Goal: Task Accomplishment & Management: Manage account settings

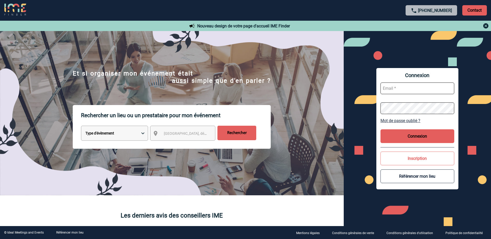
type input "event@sowell.fr"
click at [407, 135] on button "Connexion" at bounding box center [417, 136] width 74 height 14
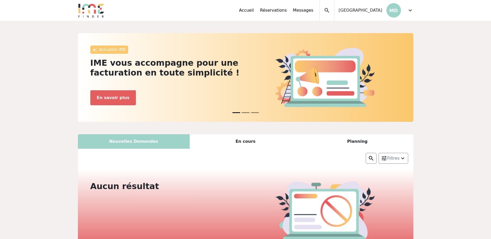
click at [415, 12] on div "expand_less Accueil Réservations Messages Accès autres comptes Mes données pers…" at bounding box center [245, 10] width 341 height 21
click at [412, 10] on span "expand_more" at bounding box center [410, 10] width 6 height 6
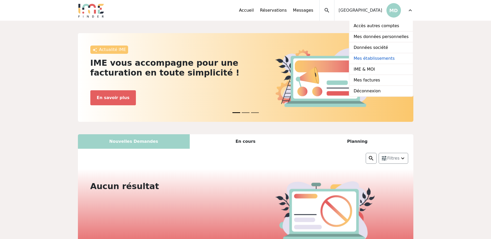
click at [375, 59] on link "Mes établissements" at bounding box center [380, 58] width 63 height 11
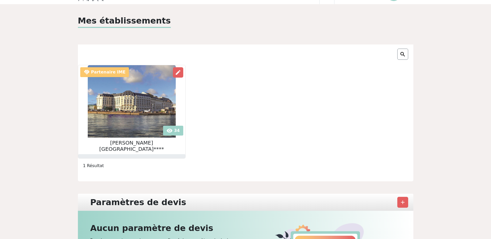
scroll to position [26, 0]
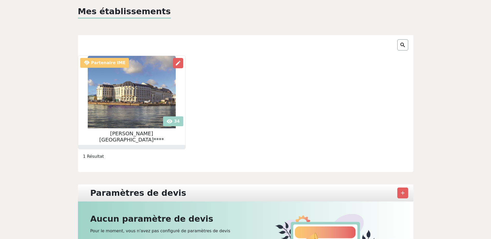
click at [165, 122] on img at bounding box center [132, 92] width 88 height 72
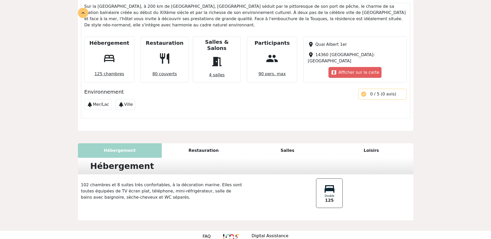
scroll to position [195, 0]
click at [196, 143] on div "Restauration" at bounding box center [204, 150] width 84 height 14
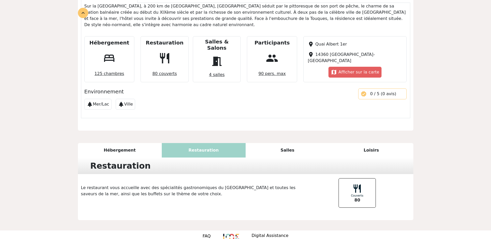
click at [116, 143] on div "Hébergement" at bounding box center [120, 150] width 84 height 14
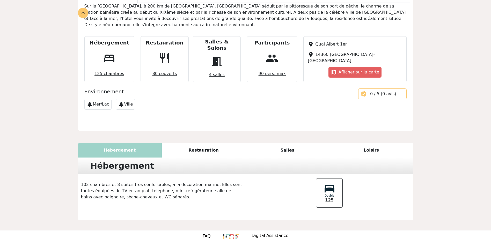
click at [207, 143] on div "Restauration" at bounding box center [204, 150] width 84 height 14
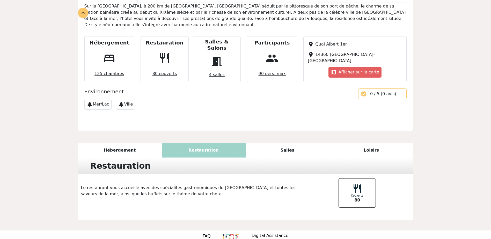
click at [283, 143] on div "Salles" at bounding box center [287, 150] width 84 height 14
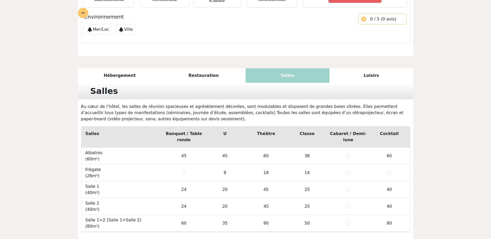
scroll to position [272, 0]
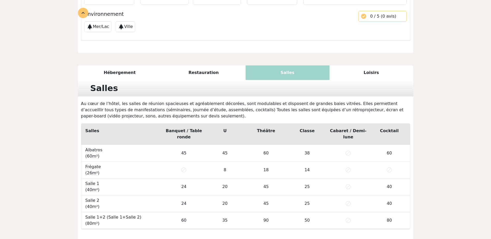
click at [372, 65] on div "Loisirs" at bounding box center [371, 72] width 84 height 14
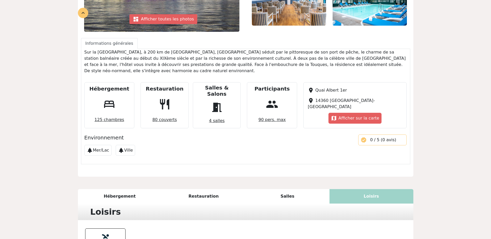
scroll to position [197, 0]
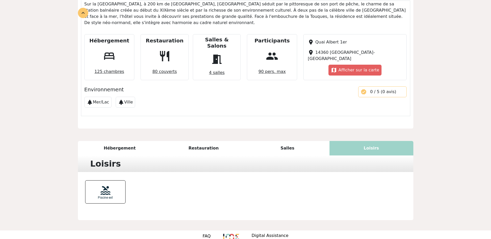
click at [121, 141] on div "Hébergement" at bounding box center [120, 148] width 84 height 14
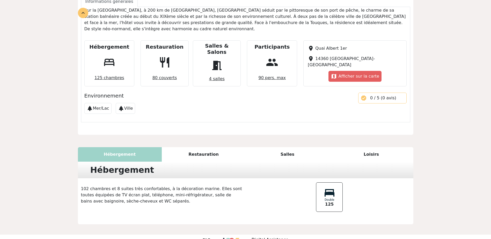
scroll to position [195, 0]
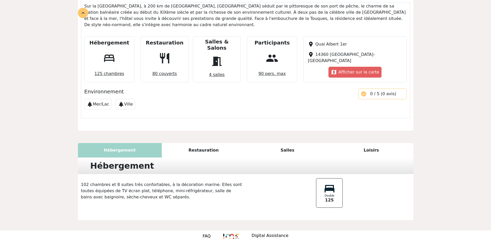
click at [208, 143] on div "Restauration" at bounding box center [204, 150] width 84 height 14
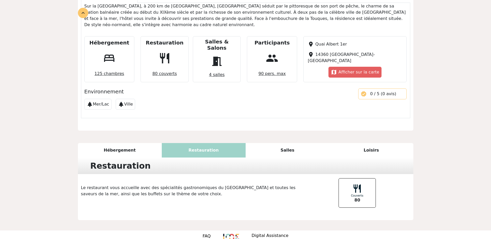
click at [291, 143] on div "Salles" at bounding box center [287, 150] width 84 height 14
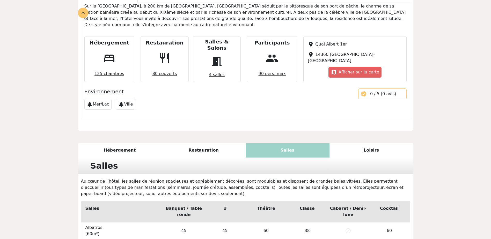
click at [123, 143] on div "Hébergement" at bounding box center [120, 150] width 84 height 14
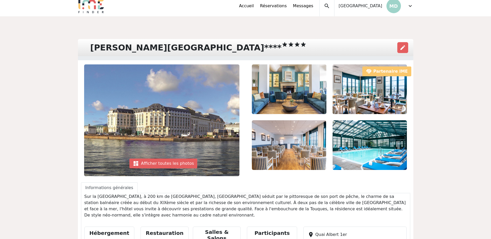
scroll to position [0, 0]
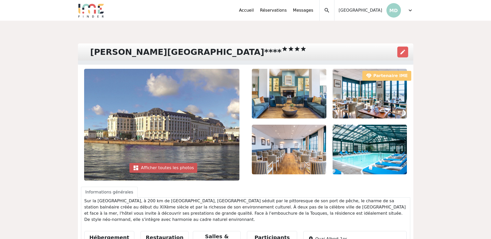
click at [178, 167] on div "dashboard Afficher toutes les photos" at bounding box center [163, 168] width 68 height 10
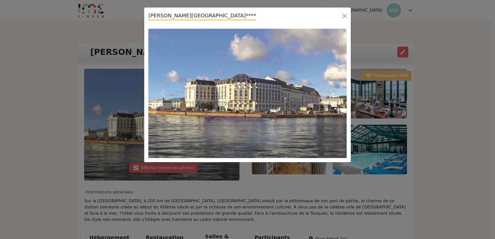
click at [333, 93] on span "button" at bounding box center [331, 93] width 8 height 8
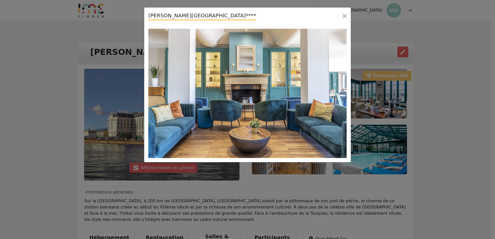
click at [333, 93] on span "button" at bounding box center [331, 93] width 8 height 8
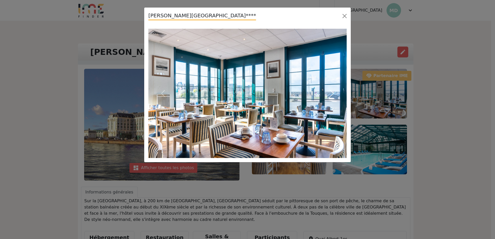
click at [333, 93] on span "button" at bounding box center [331, 93] width 8 height 8
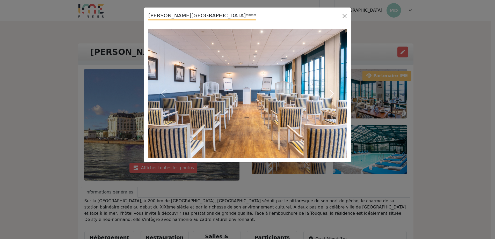
click at [333, 93] on span "button" at bounding box center [331, 93] width 8 height 8
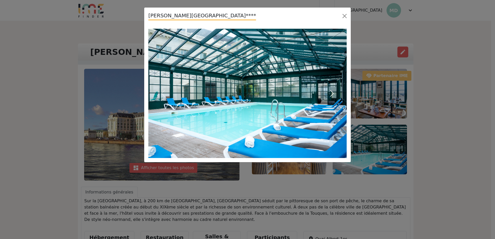
click at [334, 90] on span "button" at bounding box center [331, 93] width 8 height 8
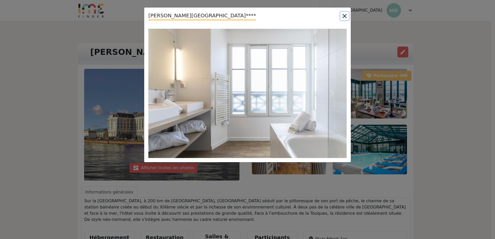
click at [346, 14] on button "Close" at bounding box center [344, 16] width 8 height 8
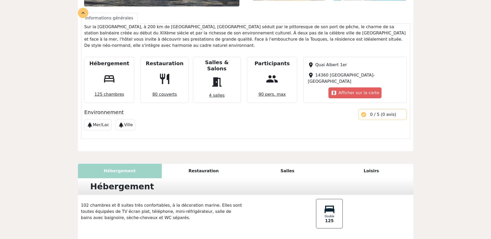
scroll to position [181, 0]
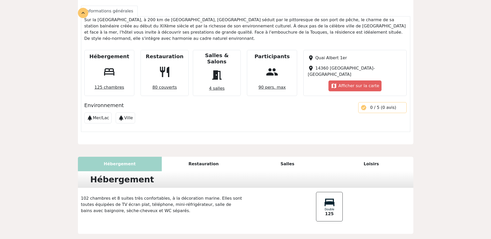
click at [206, 157] on div "Restauration" at bounding box center [204, 164] width 84 height 14
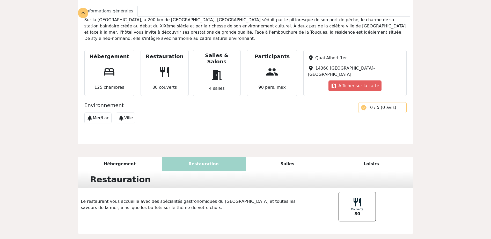
click at [283, 157] on div "Salles" at bounding box center [287, 164] width 84 height 14
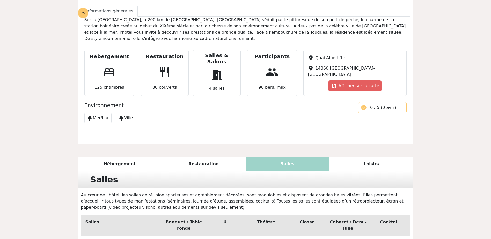
click at [378, 157] on div "Loisirs" at bounding box center [371, 164] width 84 height 14
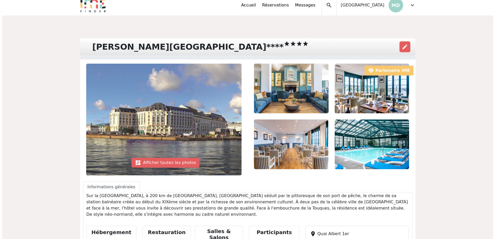
scroll to position [0, 0]
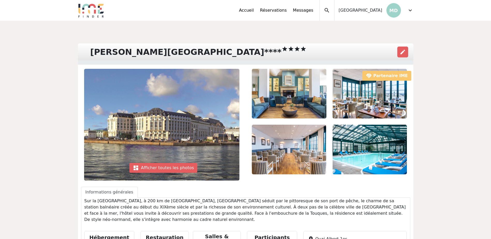
click at [407, 11] on span "expand_more" at bounding box center [410, 10] width 6 height 6
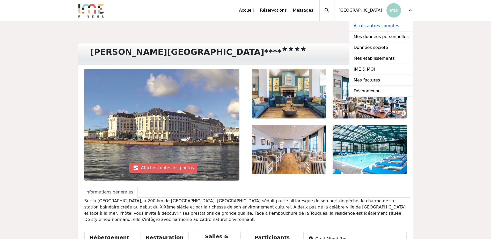
click at [373, 26] on link "Accès autres comptes" at bounding box center [380, 26] width 63 height 11
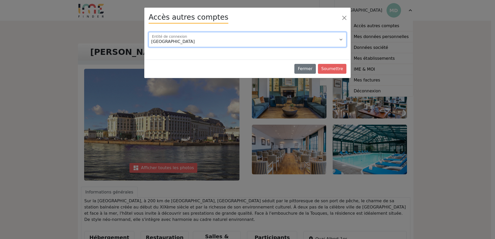
click at [260, 41] on select "Domaine de la Petite Isle Grand Hotel Dieu Nimes Hotel du Golf Mallemort (13) H…" at bounding box center [247, 39] width 198 height 15
click at [148, 32] on select "Domaine de la Petite Isle Grand Hotel Dieu Nimes Hotel du Golf Mallemort (13) H…" at bounding box center [247, 39] width 198 height 15
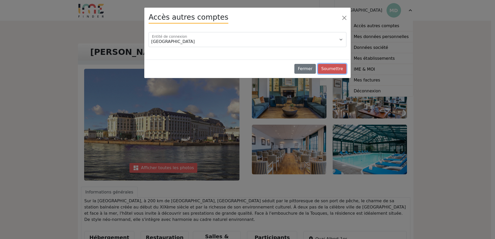
click at [328, 68] on button "Soumettre" at bounding box center [332, 69] width 28 height 10
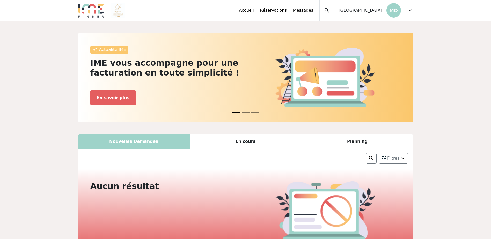
click at [408, 13] on span "expand_more" at bounding box center [410, 10] width 6 height 6
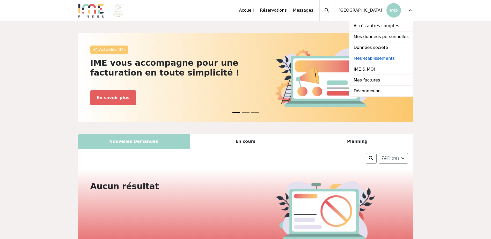
click at [384, 61] on link "Mes établissements" at bounding box center [380, 58] width 63 height 11
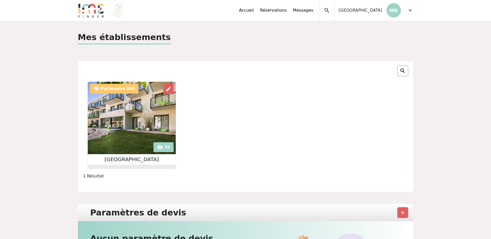
click at [162, 148] on img at bounding box center [132, 118] width 88 height 72
click at [411, 12] on span "expand_more" at bounding box center [410, 10] width 6 height 6
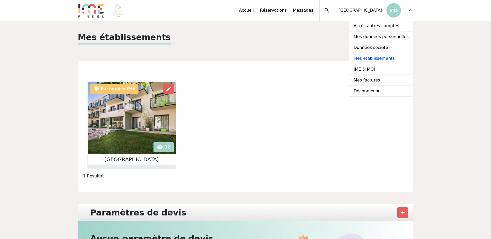
click at [384, 59] on link "Mes établissements" at bounding box center [380, 58] width 63 height 11
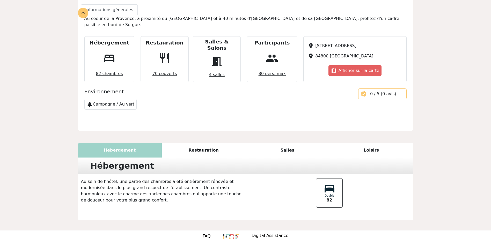
scroll to position [156, 0]
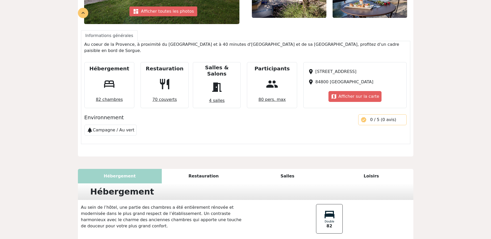
click at [289, 169] on div "Salles" at bounding box center [287, 176] width 84 height 14
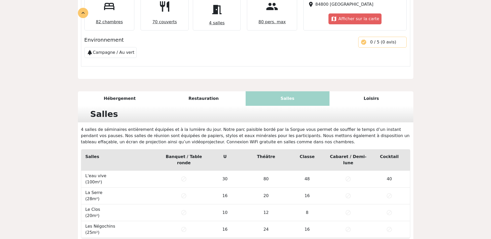
click at [118, 91] on div "Hébergement" at bounding box center [120, 98] width 84 height 14
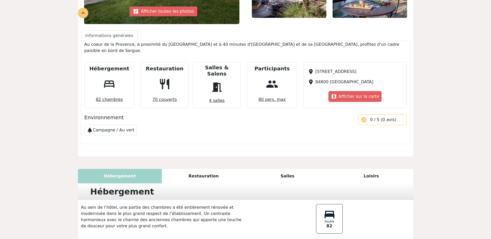
scroll to position [182, 0]
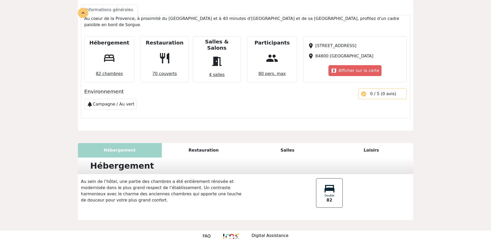
click at [201, 143] on div "Restauration" at bounding box center [204, 150] width 84 height 14
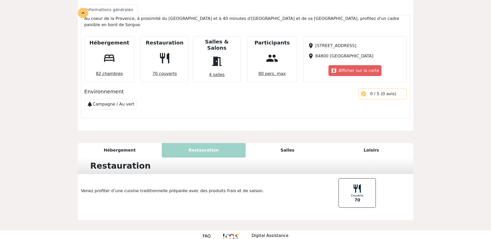
click at [284, 143] on div "Salles" at bounding box center [287, 150] width 84 height 14
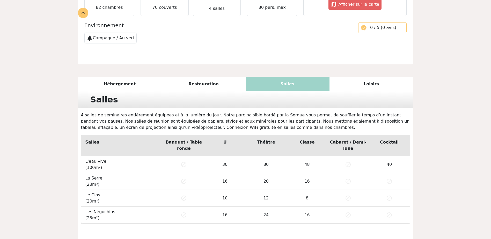
scroll to position [260, 0]
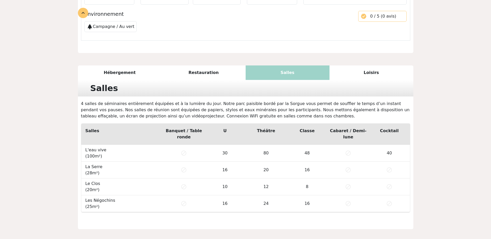
click at [380, 65] on div "Loisirs" at bounding box center [371, 72] width 84 height 14
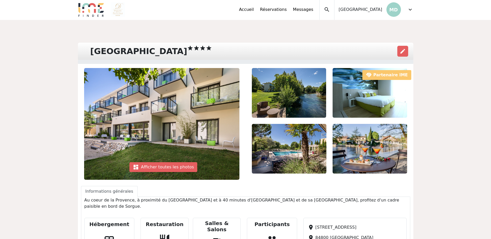
scroll to position [0, 0]
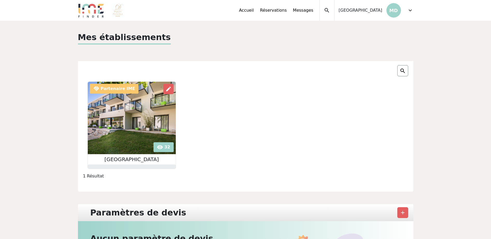
drag, startPoint x: 412, startPoint y: 7, endPoint x: 410, endPoint y: 10, distance: 4.0
click at [412, 7] on div "expand_more" at bounding box center [410, 10] width 6 height 21
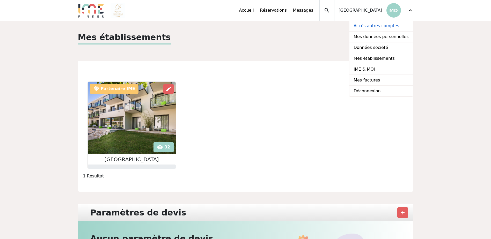
click at [387, 29] on link "Accès autres comptes" at bounding box center [380, 26] width 63 height 11
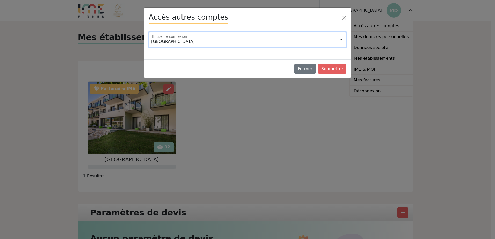
click at [233, 44] on select "Grand Hotel Dieu Nimes Hotel du Golf Mallemort (13) Hotel du Roi & Spa Le Beach…" at bounding box center [247, 39] width 198 height 15
select select "115911"
click at [148, 32] on select "Grand Hotel Dieu Nimes Hotel du Golf Mallemort (13) Hotel du Roi & Spa Le Beach…" at bounding box center [247, 39] width 198 height 15
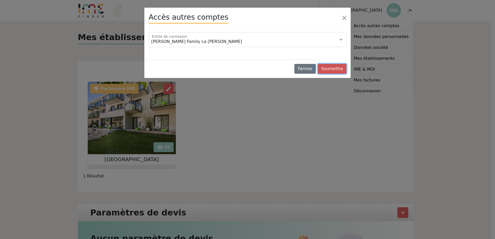
click at [327, 70] on button "Soumettre" at bounding box center [332, 69] width 28 height 10
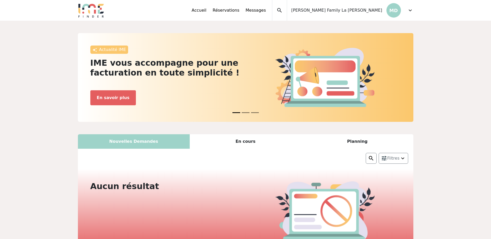
click at [412, 10] on span "expand_more" at bounding box center [410, 10] width 6 height 6
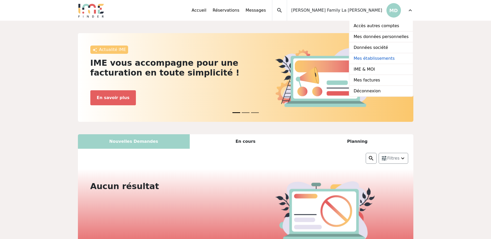
click at [374, 61] on link "Mes établissements" at bounding box center [380, 58] width 63 height 11
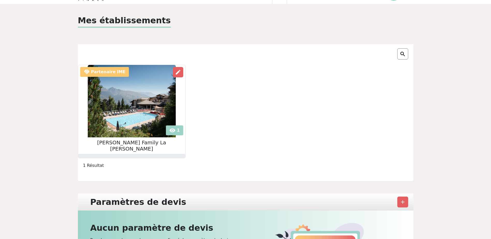
scroll to position [26, 0]
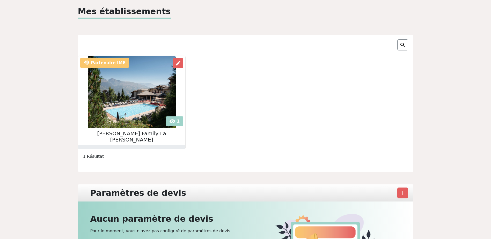
click at [168, 123] on img at bounding box center [132, 92] width 88 height 72
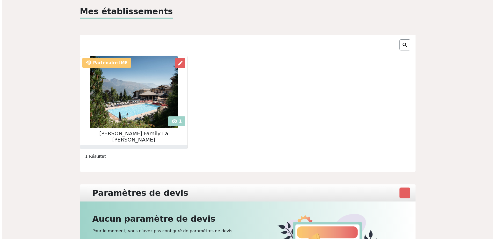
scroll to position [0, 0]
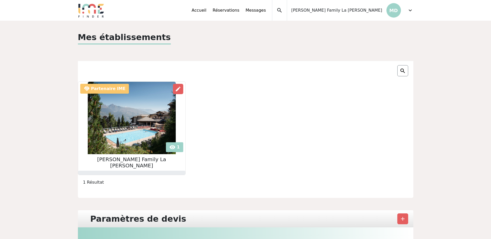
click at [410, 12] on span "expand_more" at bounding box center [410, 10] width 6 height 6
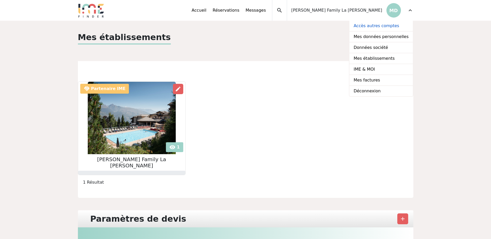
click at [384, 27] on link "Accès autres comptes" at bounding box center [380, 26] width 63 height 11
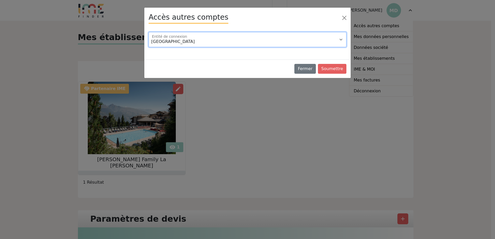
click at [270, 37] on select "[GEOGRAPHIC_DATA] [GEOGRAPHIC_DATA] [GEOGRAPHIC_DATA] (13) [GEOGRAPHIC_DATA] [G…" at bounding box center [247, 39] width 198 height 15
select select "115899"
click at [148, 32] on select "[GEOGRAPHIC_DATA] [GEOGRAPHIC_DATA] [GEOGRAPHIC_DATA] (13) [GEOGRAPHIC_DATA] [G…" at bounding box center [247, 39] width 198 height 15
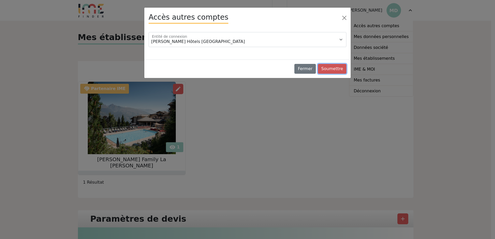
click at [340, 69] on button "Soumettre" at bounding box center [332, 69] width 28 height 10
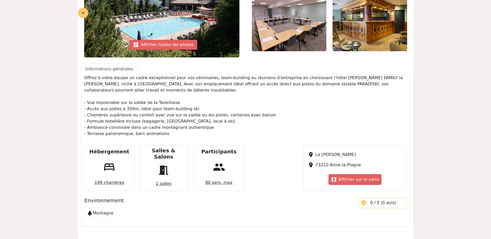
scroll to position [151, 0]
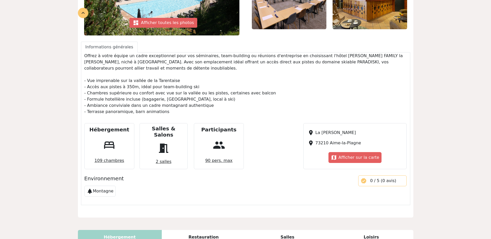
click at [203, 230] on div "Restauration" at bounding box center [204, 237] width 84 height 14
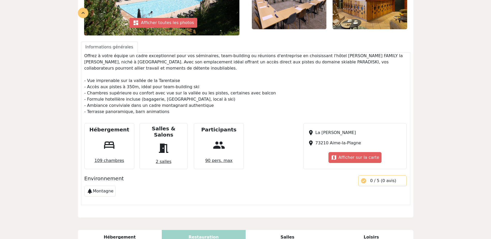
click at [289, 230] on div "Salles" at bounding box center [287, 237] width 84 height 14
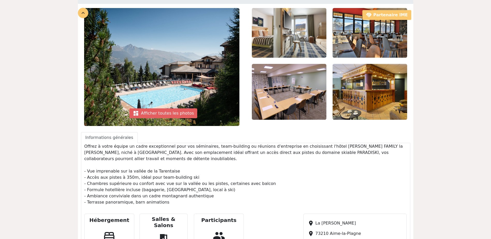
scroll to position [38, 0]
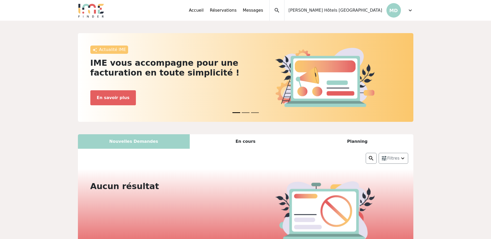
click at [412, 10] on span "expand_more" at bounding box center [410, 10] width 6 height 6
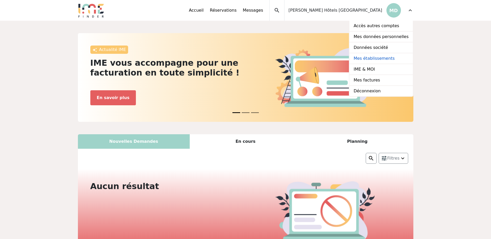
click at [389, 61] on link "Mes établissements" at bounding box center [380, 58] width 63 height 11
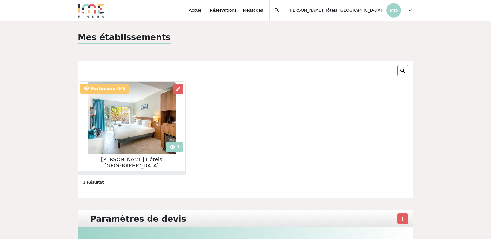
click at [165, 146] on img at bounding box center [132, 118] width 88 height 72
click at [412, 13] on span "expand_more" at bounding box center [410, 10] width 6 height 6
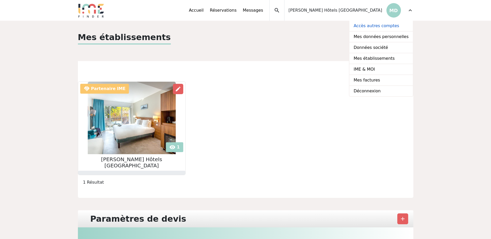
click at [376, 27] on link "Accès autres comptes" at bounding box center [380, 26] width 63 height 11
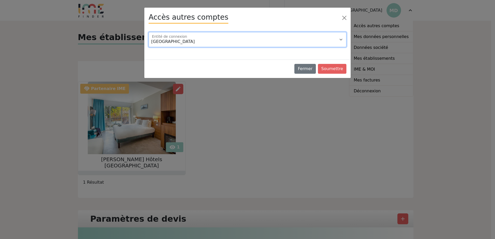
click at [255, 41] on select "Domaine de la Petite Isle Grand Hotel Dieu Nimes Hotel du Golf Mallemort (13) H…" at bounding box center [247, 39] width 198 height 15
select select "116731"
click at [148, 32] on select "Domaine de la Petite Isle Grand Hotel Dieu Nimes Hotel du Golf Mallemort (13) H…" at bounding box center [247, 39] width 198 height 15
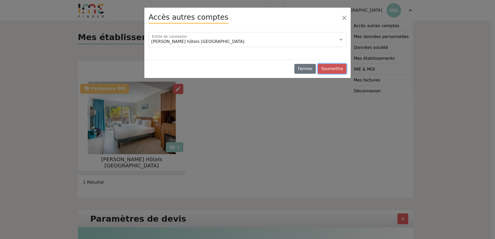
click at [332, 67] on button "Soumettre" at bounding box center [332, 69] width 28 height 10
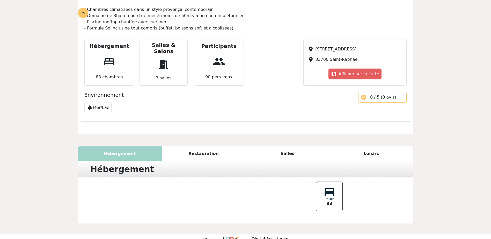
scroll to position [226, 0]
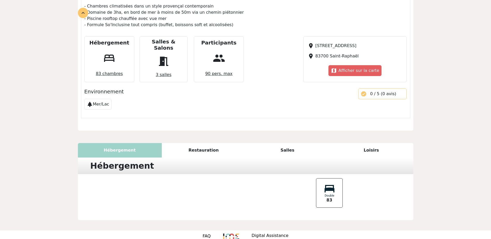
click at [200, 143] on div "Restauration" at bounding box center [204, 150] width 84 height 14
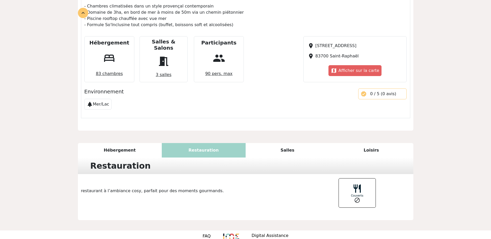
click at [284, 143] on div "Salles" at bounding box center [287, 150] width 84 height 14
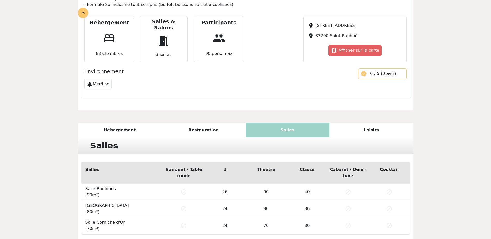
scroll to position [277, 0]
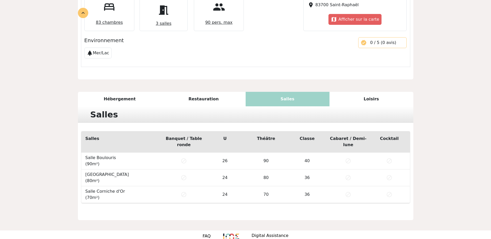
click at [360, 92] on div "Loisirs" at bounding box center [371, 99] width 84 height 14
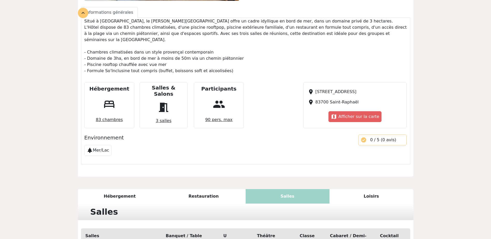
scroll to position [228, 0]
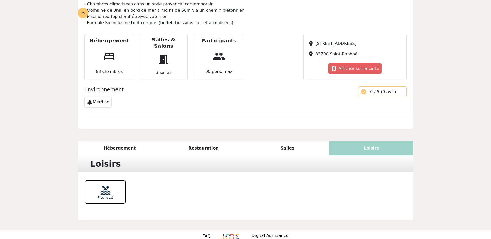
click at [113, 141] on div "Hébergement" at bounding box center [120, 148] width 84 height 14
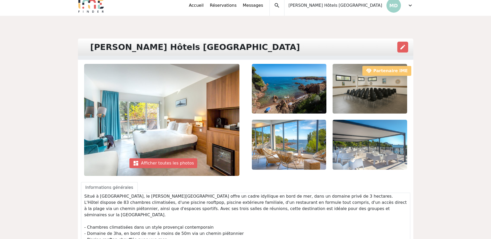
scroll to position [0, 0]
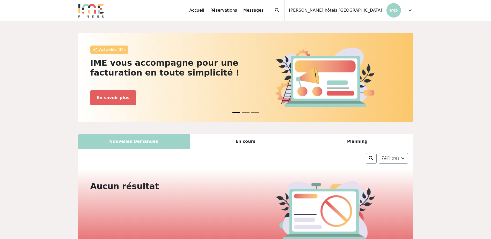
click at [408, 10] on span "expand_more" at bounding box center [410, 10] width 6 height 6
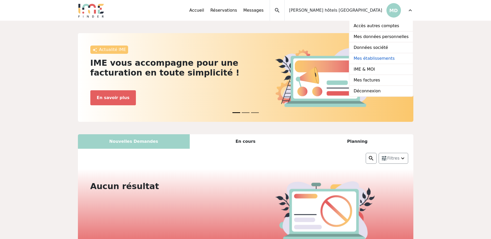
click at [372, 59] on link "Mes établissements" at bounding box center [380, 58] width 63 height 11
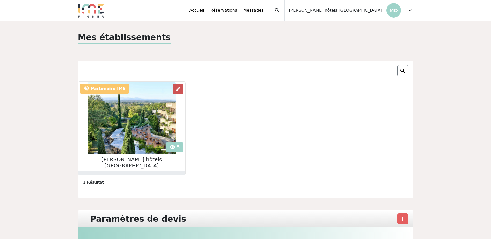
click at [175, 90] on span "edit" at bounding box center [178, 89] width 6 height 6
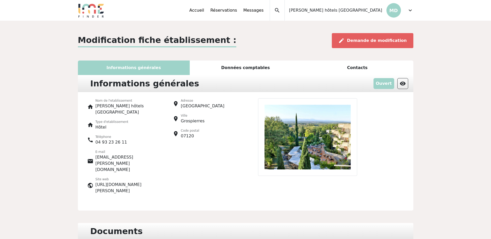
click at [409, 12] on span "expand_more" at bounding box center [410, 10] width 6 height 6
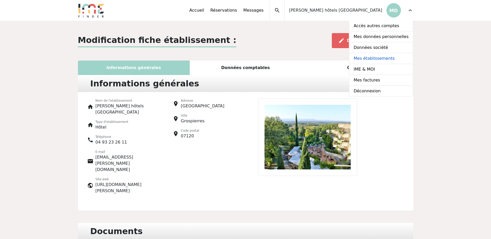
click at [372, 56] on link "Mes établissements" at bounding box center [380, 58] width 63 height 11
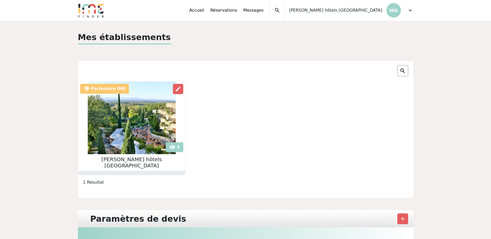
click at [165, 149] on img at bounding box center [132, 118] width 88 height 72
click at [410, 11] on span "expand_more" at bounding box center [410, 10] width 6 height 6
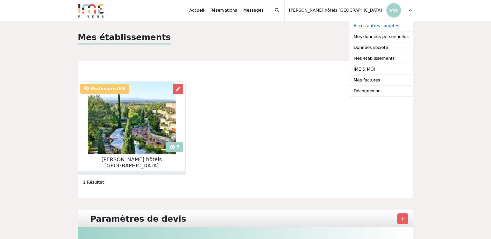
click at [376, 25] on link "Accès autres comptes" at bounding box center [380, 26] width 63 height 11
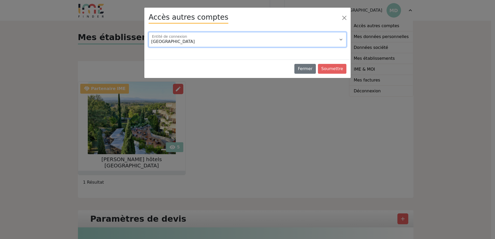
click at [295, 41] on select "Domaine de la Petite Isle Grand Hotel Dieu Nimes Hotel du Golf Mallemort (13) H…" at bounding box center [247, 39] width 198 height 15
select select "115898"
click at [148, 32] on select "Domaine de la Petite Isle Grand Hotel Dieu Nimes Hotel du Golf Mallemort (13) H…" at bounding box center [247, 39] width 198 height 15
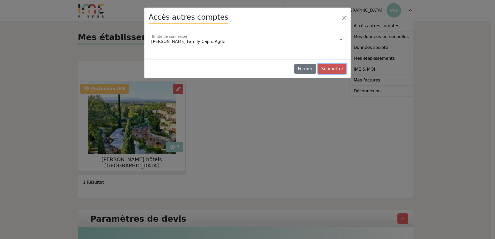
click at [327, 68] on button "Soumettre" at bounding box center [332, 69] width 28 height 10
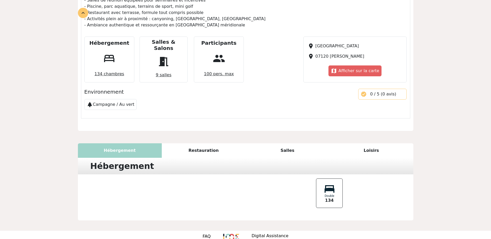
scroll to position [257, 0]
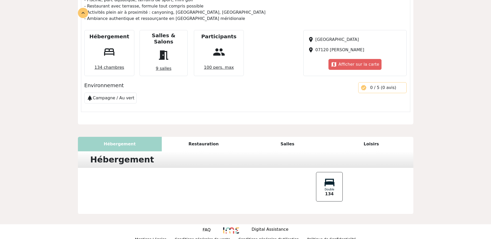
click at [193, 138] on div "Restauration" at bounding box center [204, 144] width 84 height 14
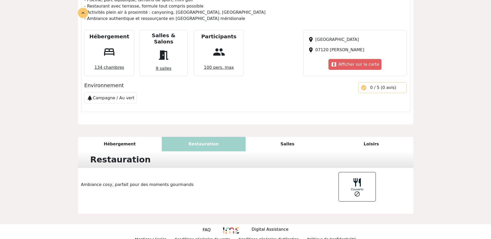
click at [290, 139] on div "Salles" at bounding box center [287, 144] width 84 height 14
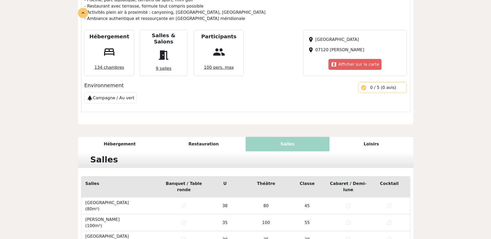
click at [369, 138] on div "Loisirs" at bounding box center [371, 144] width 84 height 14
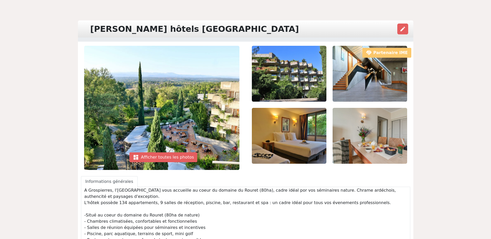
scroll to position [0, 0]
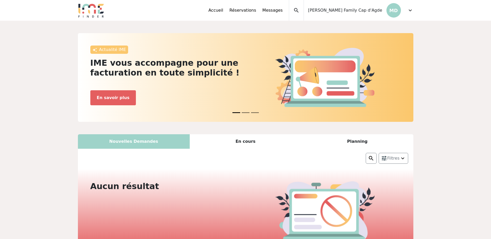
click at [406, 11] on div "Accueil Réservations Messages Accès autres comptes Mes données personnelles Don…" at bounding box center [310, 10] width 205 height 21
click at [409, 11] on span "expand_more" at bounding box center [410, 10] width 6 height 6
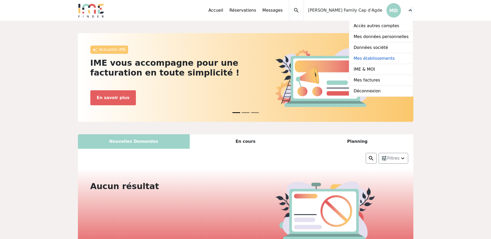
click at [370, 59] on link "Mes établissements" at bounding box center [380, 58] width 63 height 11
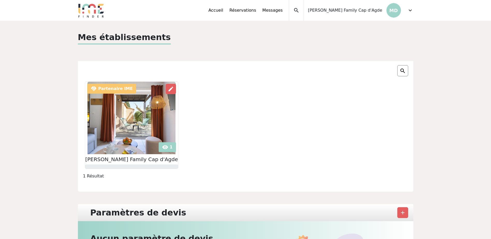
click at [160, 149] on img at bounding box center [131, 118] width 88 height 72
click at [411, 12] on span "expand_more" at bounding box center [410, 10] width 6 height 6
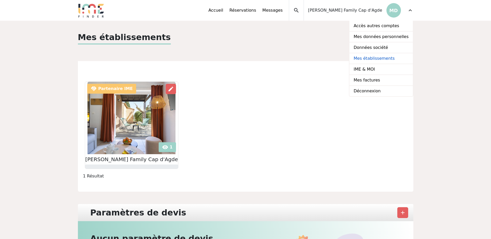
click at [379, 59] on link "Mes établissements" at bounding box center [380, 58] width 63 height 11
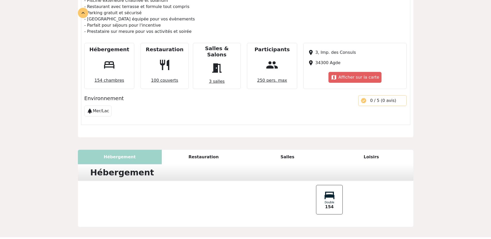
scroll to position [259, 0]
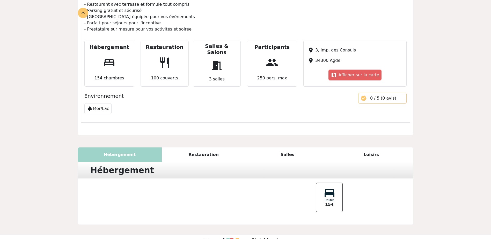
click at [286, 147] on div "Salles" at bounding box center [287, 154] width 84 height 14
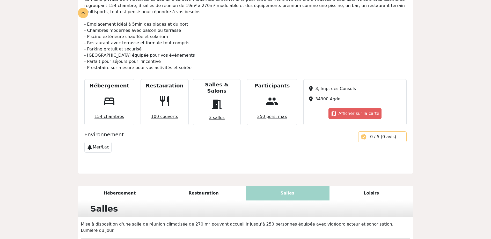
scroll to position [217, 0]
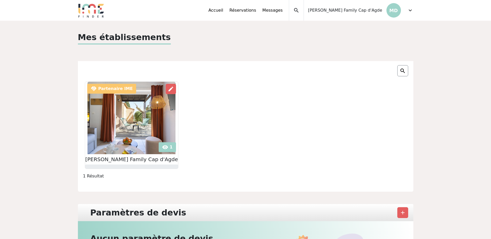
click at [412, 12] on span "expand_more" at bounding box center [410, 10] width 6 height 6
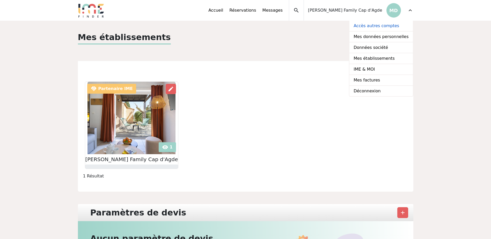
click at [377, 29] on link "Accès autres comptes" at bounding box center [380, 26] width 63 height 11
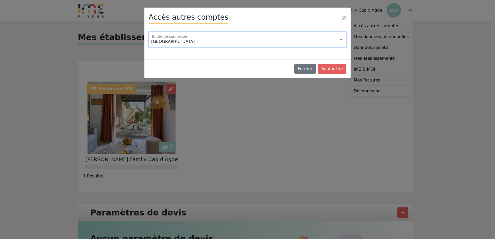
click at [267, 43] on select "Domaine de la Petite Isle Grand Hotel Dieu Nimes Hotel du Golf Mallemort (13) H…" at bounding box center [247, 39] width 198 height 15
select select "100820"
click at [148, 32] on select "Domaine de la Petite Isle Grand Hotel Dieu Nimes Hotel du Golf Mallemort (13) H…" at bounding box center [247, 39] width 198 height 15
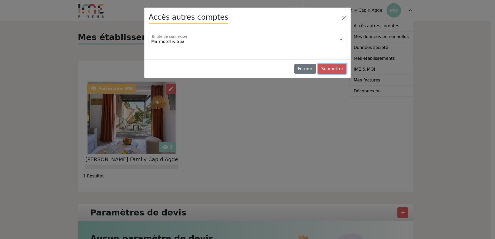
click at [333, 67] on button "Soumettre" at bounding box center [332, 69] width 28 height 10
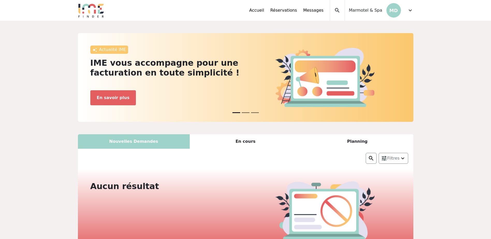
click at [412, 10] on span "expand_more" at bounding box center [410, 10] width 6 height 6
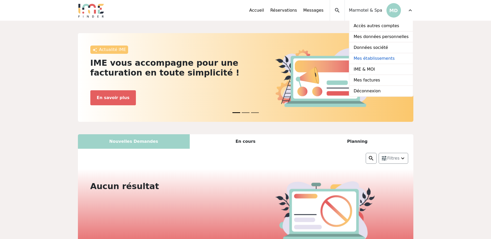
click at [380, 59] on link "Mes établissements" at bounding box center [380, 58] width 63 height 11
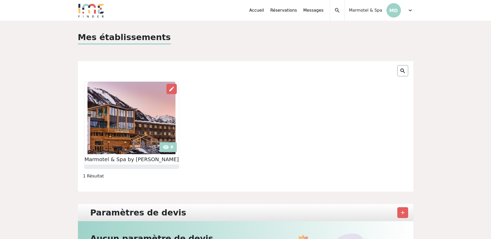
click at [165, 146] on img at bounding box center [131, 118] width 88 height 72
click at [410, 10] on span "expand_more" at bounding box center [410, 10] width 6 height 6
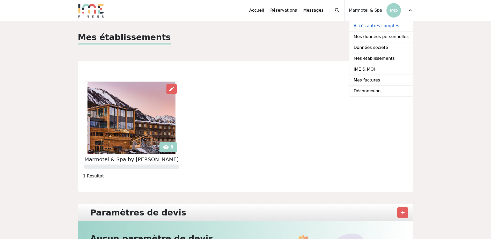
click at [381, 28] on link "Accès autres comptes" at bounding box center [380, 26] width 63 height 11
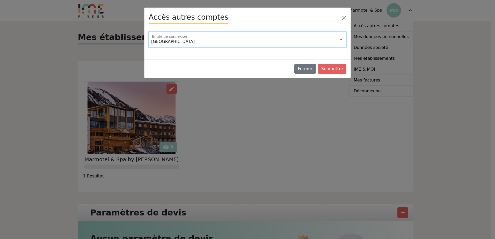
click at [208, 38] on select "Domaine de la Petite Isle Grand Hotel Dieu Nimes Hotel du Golf Mallemort (13) H…" at bounding box center [247, 39] width 198 height 15
select select "115912"
click at [148, 32] on select "Domaine de la Petite Isle Grand Hotel Dieu Nimes Hotel du Golf Mallemort (13) H…" at bounding box center [247, 39] width 198 height 15
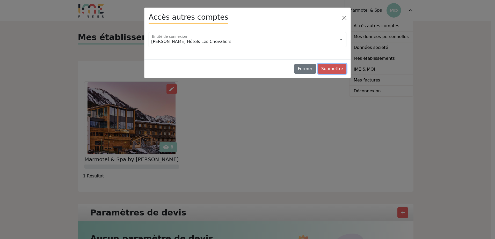
click at [338, 67] on button "Soumettre" at bounding box center [332, 69] width 28 height 10
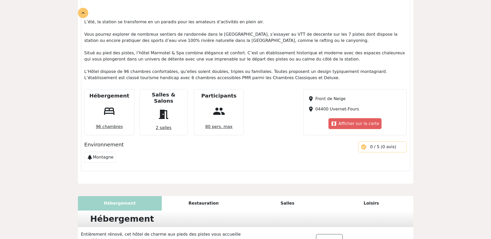
scroll to position [325, 0]
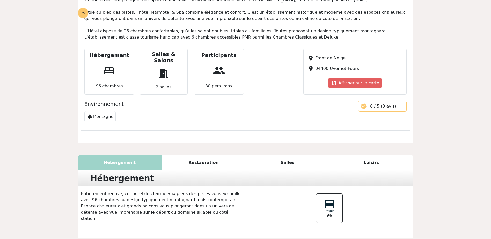
click at [205, 155] on div "Restauration" at bounding box center [204, 162] width 84 height 14
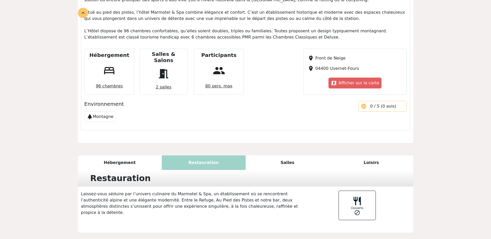
click at [296, 155] on div "Salles" at bounding box center [287, 162] width 84 height 14
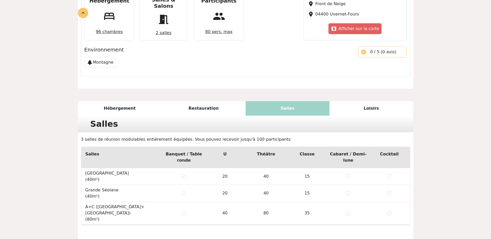
scroll to position [383, 0]
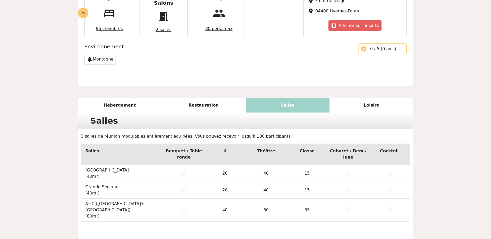
click at [362, 98] on div "Loisirs" at bounding box center [371, 105] width 84 height 14
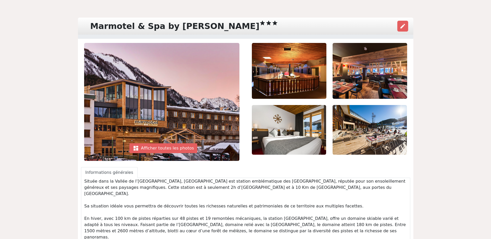
scroll to position [17, 0]
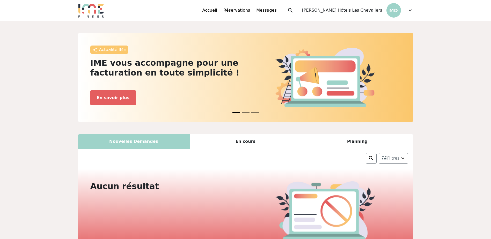
click at [410, 11] on span "expand_more" at bounding box center [410, 10] width 6 height 6
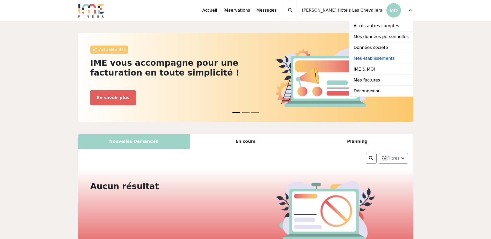
click at [367, 62] on link "Mes établissements" at bounding box center [380, 58] width 63 height 11
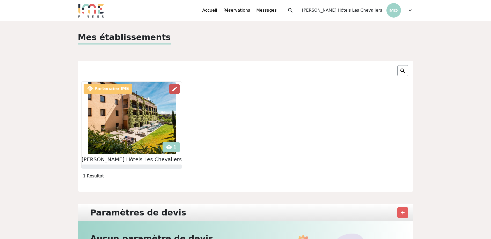
click at [171, 87] on span "edit" at bounding box center [174, 89] width 6 height 6
click at [170, 147] on img at bounding box center [132, 118] width 88 height 72
click at [412, 11] on span "expand_more" at bounding box center [410, 10] width 6 height 6
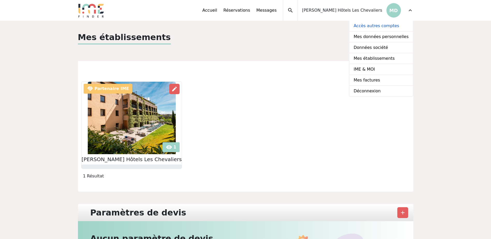
click at [375, 27] on link "Accès autres comptes" at bounding box center [380, 26] width 63 height 11
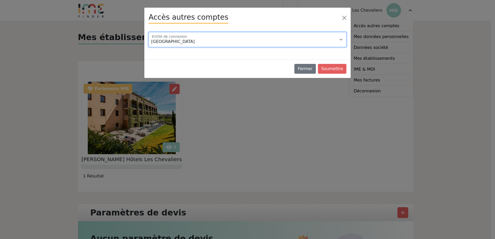
click at [261, 44] on select "Domaine de la Petite Isle Grand Hotel Dieu Nimes Hotel du Golf Mallemort (13) H…" at bounding box center [247, 39] width 198 height 15
select select "114849"
click at [148, 32] on select "Domaine de la Petite Isle Grand Hotel Dieu Nimes Hotel du Golf Mallemort (13) H…" at bounding box center [247, 39] width 198 height 15
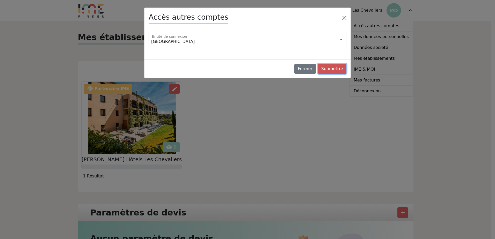
click at [339, 66] on button "Soumettre" at bounding box center [332, 69] width 28 height 10
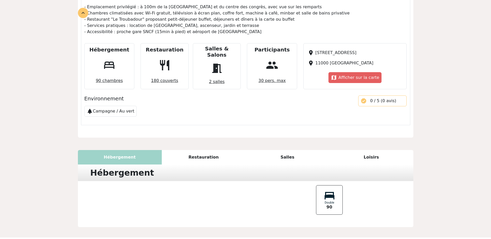
scroll to position [294, 0]
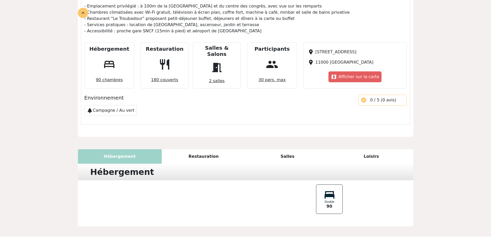
click at [283, 149] on div "Salles" at bounding box center [287, 156] width 84 height 14
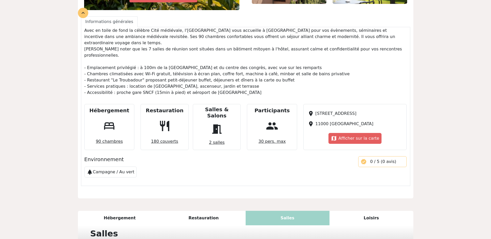
scroll to position [225, 0]
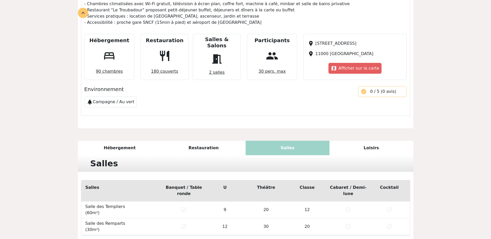
click at [351, 141] on div "Loisirs" at bounding box center [371, 148] width 84 height 14
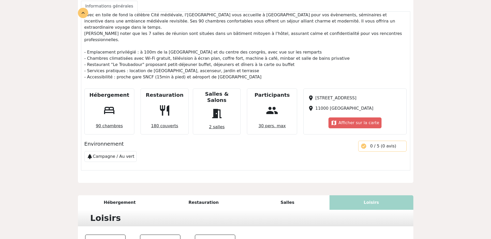
scroll to position [296, 0]
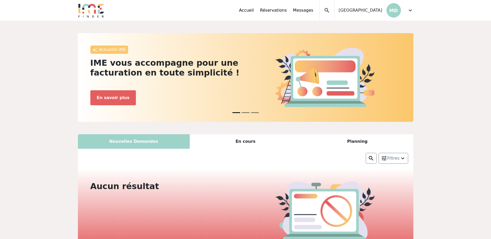
click at [408, 11] on span "expand_more" at bounding box center [410, 10] width 6 height 6
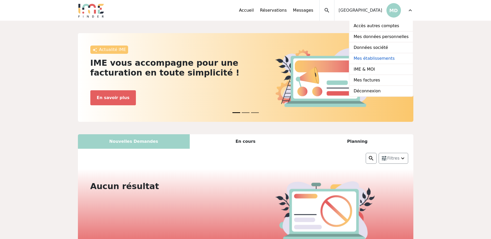
click at [371, 57] on link "Mes établissements" at bounding box center [380, 58] width 63 height 11
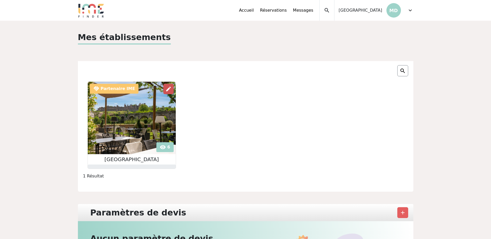
click at [167, 91] on span "edit" at bounding box center [168, 89] width 6 height 6
click at [165, 147] on img at bounding box center [132, 118] width 88 height 72
click at [408, 12] on span "expand_more" at bounding box center [410, 10] width 6 height 6
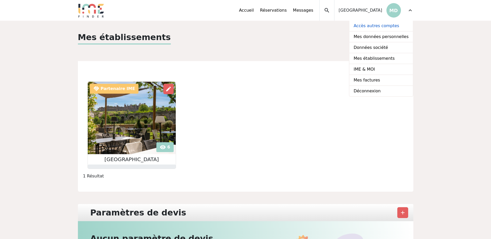
click at [371, 25] on link "Accès autres comptes" at bounding box center [380, 26] width 63 height 11
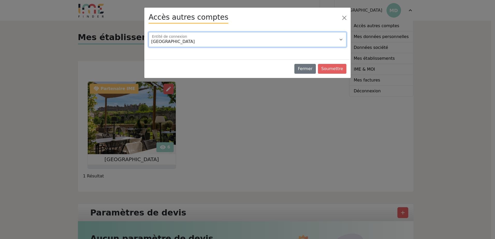
click at [214, 42] on select "Domaine de la Petite Isle Grand Hotel Dieu Nimes Hotel du Golf Mallemort (13) L…" at bounding box center [247, 39] width 198 height 15
select select "115326"
click at [148, 32] on select "Domaine de la Petite Isle Grand Hotel Dieu Nimes Hotel du Golf Mallemort (13) L…" at bounding box center [247, 39] width 198 height 15
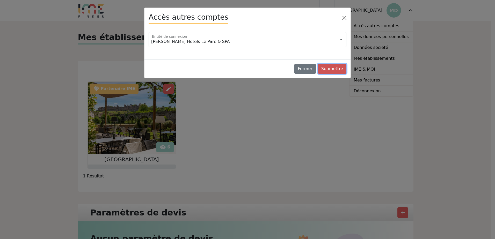
click at [339, 68] on button "Soumettre" at bounding box center [332, 69] width 28 height 10
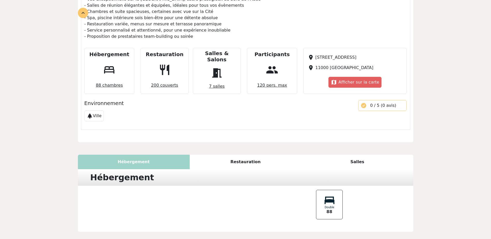
scroll to position [244, 0]
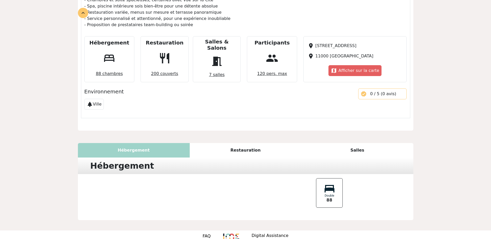
click at [240, 143] on div "Restauration" at bounding box center [246, 150] width 112 height 14
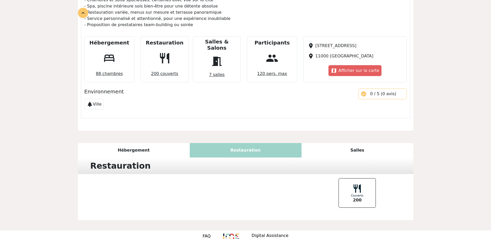
click at [356, 143] on div "Salles" at bounding box center [357, 150] width 112 height 14
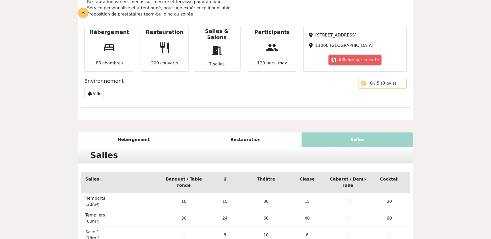
scroll to position [248, 0]
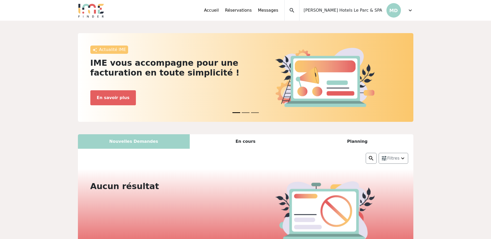
click at [412, 11] on span "expand_more" at bounding box center [410, 10] width 6 height 6
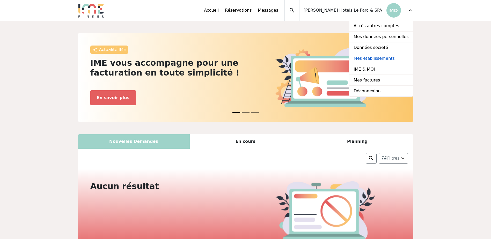
click at [371, 61] on link "Mes établissements" at bounding box center [380, 58] width 63 height 11
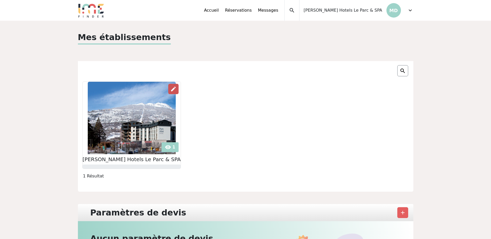
click at [170, 89] on span "edit" at bounding box center [173, 89] width 6 height 6
click at [160, 147] on img at bounding box center [132, 118] width 88 height 72
click at [410, 9] on span "expand_more" at bounding box center [410, 10] width 6 height 6
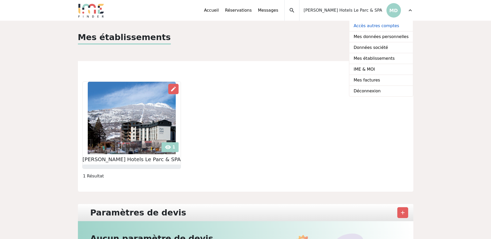
click at [382, 28] on link "Accès autres comptes" at bounding box center [380, 26] width 63 height 11
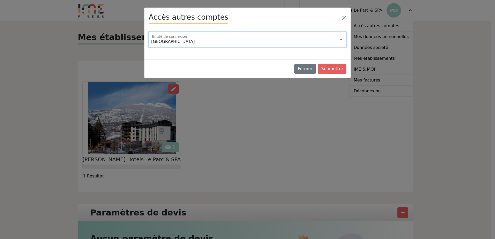
click at [214, 45] on select "Domaine de la Petite Isle Grand Hotel Dieu Nimes Hotel du Golf Mallemort (13) H…" at bounding box center [247, 39] width 198 height 15
select select "105192"
click at [148, 32] on select "Domaine de la Petite Isle Grand Hotel Dieu Nimes Hotel du Golf Mallemort (13) H…" at bounding box center [247, 39] width 198 height 15
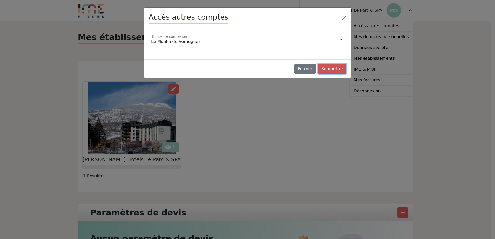
click at [336, 68] on button "Soumettre" at bounding box center [332, 69] width 28 height 10
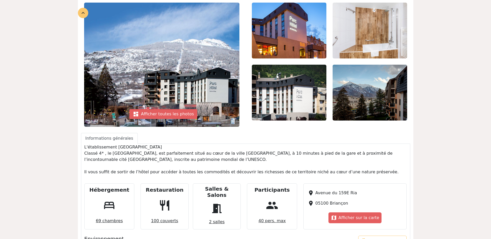
scroll to position [78, 0]
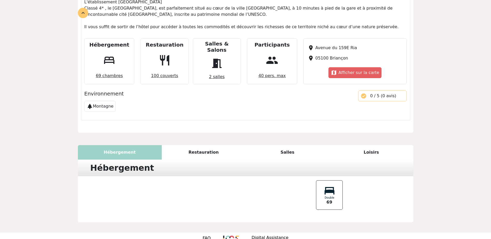
click at [286, 145] on div "Salles" at bounding box center [287, 152] width 84 height 14
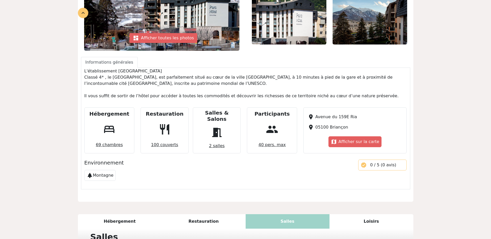
click at [361, 214] on div "Loisirs" at bounding box center [371, 221] width 84 height 14
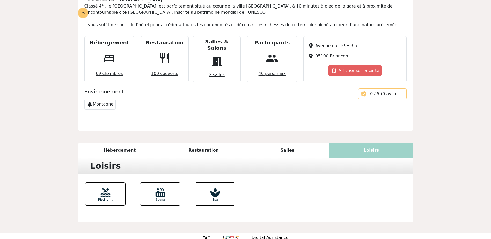
scroll to position [162, 0]
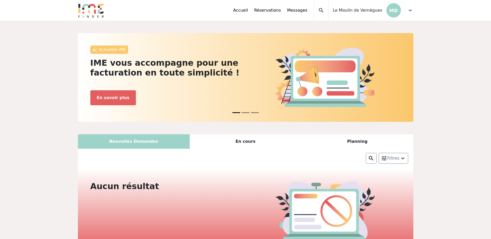
click at [409, 13] on div "expand_more" at bounding box center [410, 10] width 6 height 21
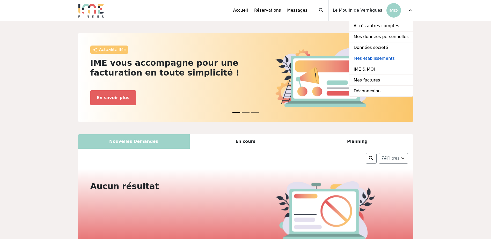
click at [369, 57] on link "Mes établissements" at bounding box center [380, 58] width 63 height 11
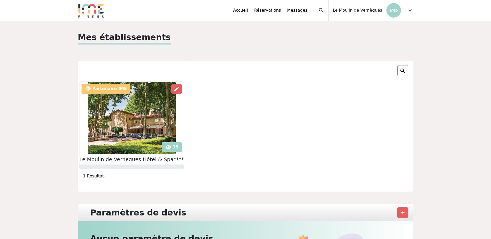
click at [165, 148] on img at bounding box center [132, 118] width 88 height 72
click at [410, 11] on span "expand_more" at bounding box center [410, 10] width 6 height 6
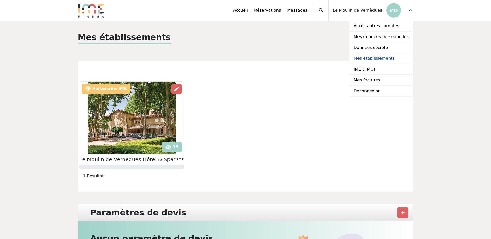
click at [376, 61] on link "Mes établissements" at bounding box center [380, 58] width 63 height 11
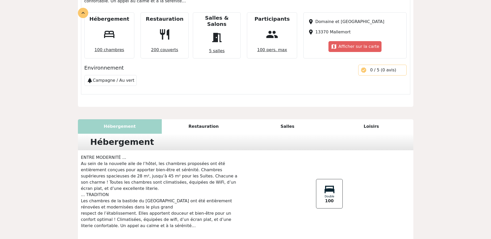
scroll to position [259, 0]
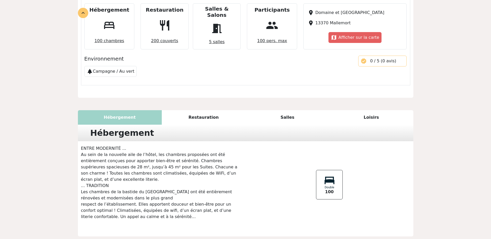
click at [213, 110] on div "Restauration" at bounding box center [204, 117] width 84 height 14
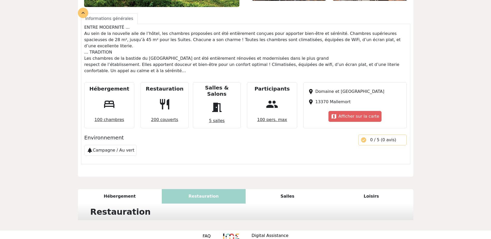
scroll to position [226, 0]
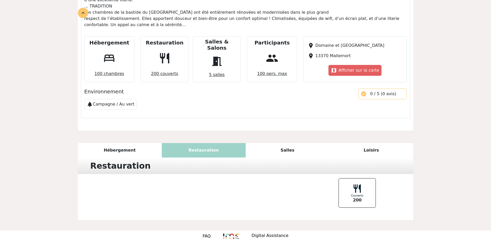
click at [288, 143] on div "Salles" at bounding box center [287, 150] width 84 height 14
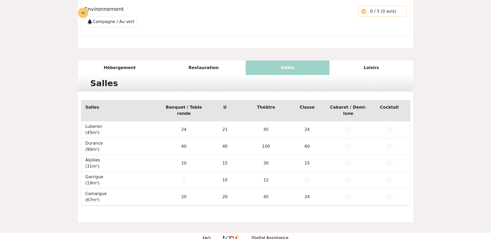
scroll to position [310, 0]
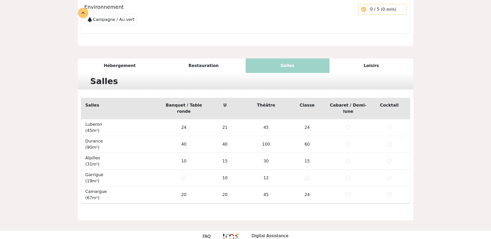
click at [360, 58] on div "Loisirs" at bounding box center [371, 65] width 84 height 14
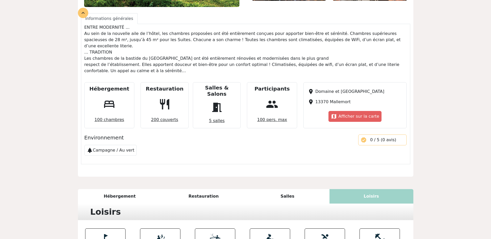
scroll to position [255, 0]
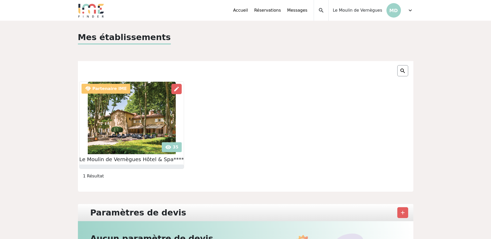
click at [407, 14] on div "expand_more" at bounding box center [410, 10] width 6 height 21
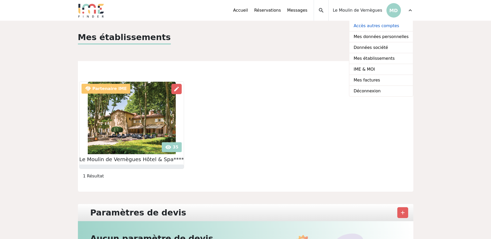
click at [372, 26] on link "Accès autres comptes" at bounding box center [380, 26] width 63 height 11
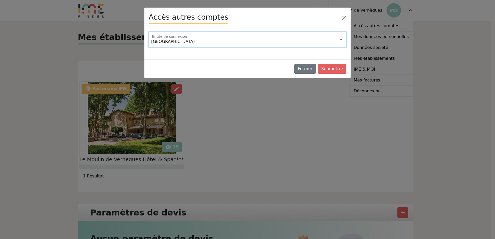
click at [211, 39] on select "Domaine de la Petite Isle Grand Hotel Dieu Nimes Hotel du Golf Mallemort (13) H…" at bounding box center [247, 39] width 198 height 15
select select "116701"
click at [148, 32] on select "Domaine de la Petite Isle Grand Hotel Dieu Nimes Hotel du Golf Mallemort (13) H…" at bounding box center [247, 39] width 198 height 15
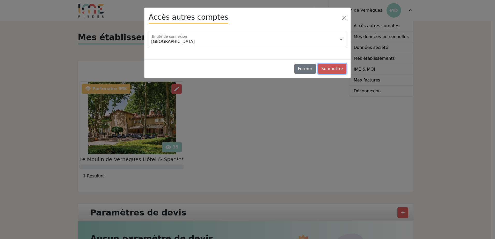
click at [339, 67] on button "Soumettre" at bounding box center [332, 69] width 28 height 10
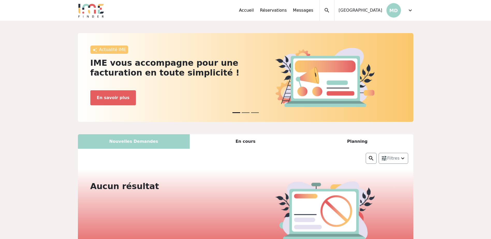
click at [408, 10] on span "expand_more" at bounding box center [410, 10] width 6 height 6
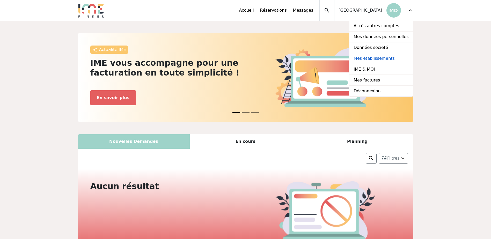
click at [384, 59] on link "Mes établissements" at bounding box center [380, 58] width 63 height 11
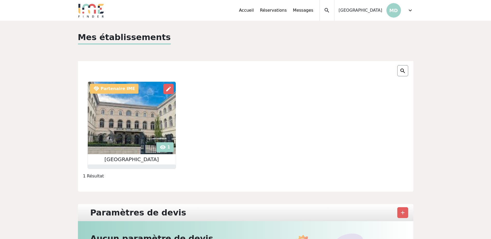
click at [165, 145] on img at bounding box center [132, 118] width 88 height 72
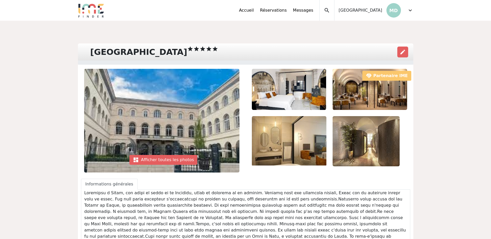
scroll to position [26, 0]
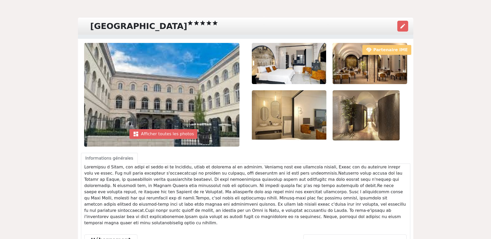
click at [162, 94] on img at bounding box center [161, 95] width 155 height 104
click at [171, 133] on div "dashboard Afficher toutes les photos" at bounding box center [163, 134] width 68 height 10
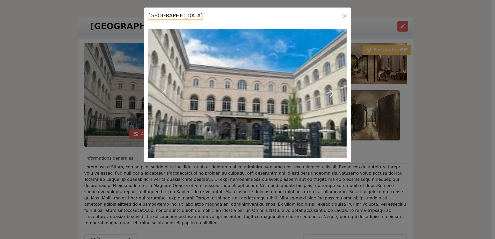
click at [331, 90] on span "button" at bounding box center [331, 93] width 8 height 8
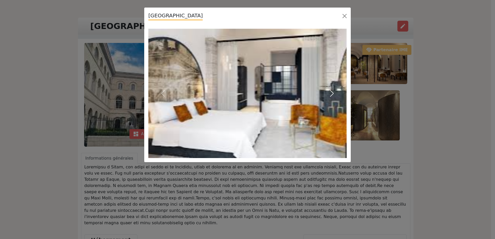
click at [331, 90] on span "button" at bounding box center [331, 93] width 8 height 8
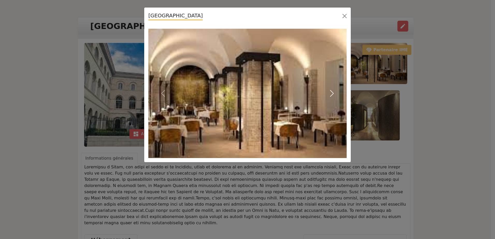
click at [331, 90] on span "button" at bounding box center [331, 93] width 8 height 8
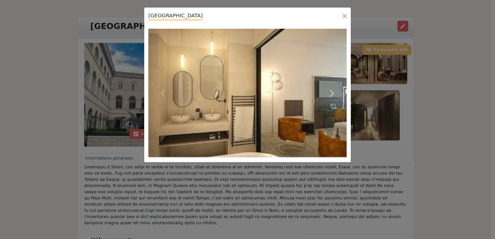
click at [331, 90] on span "button" at bounding box center [331, 93] width 8 height 8
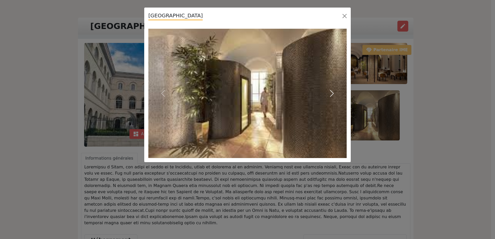
click at [331, 90] on span "button" at bounding box center [331, 93] width 8 height 8
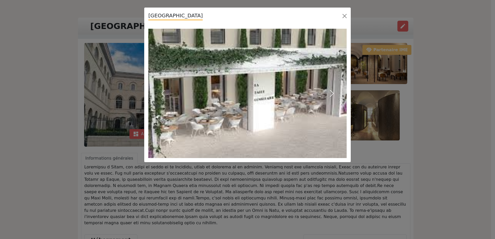
click at [331, 90] on span "button" at bounding box center [331, 93] width 8 height 8
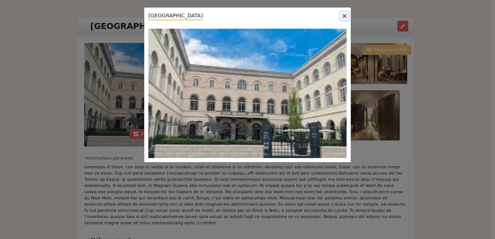
click at [347, 13] on button "Close" at bounding box center [344, 16] width 8 height 8
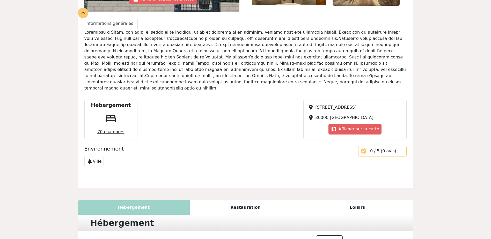
scroll to position [146, 0]
